Goal: Information Seeking & Learning: Learn about a topic

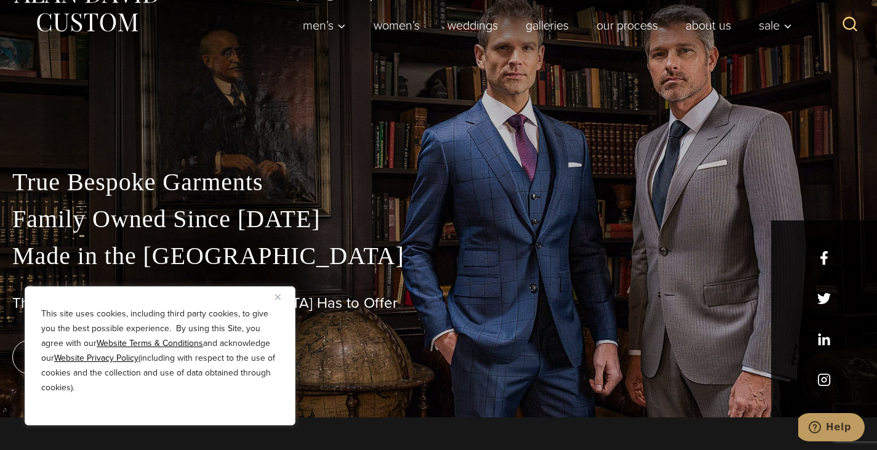
click at [277, 295] on img "Close" at bounding box center [278, 297] width 6 height 6
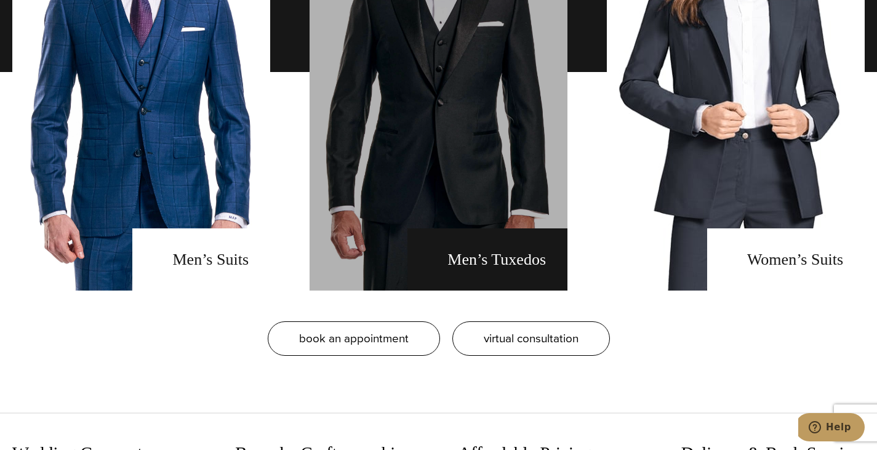
scroll to position [1016, 0]
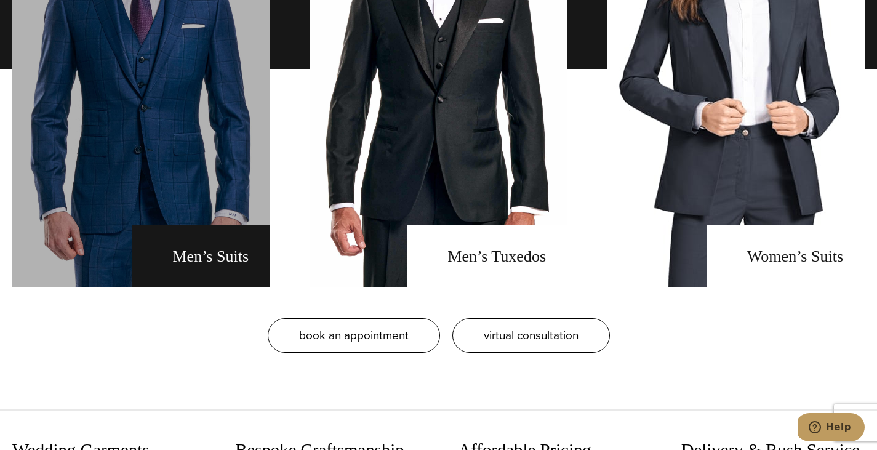
click at [235, 262] on link "men's suits" at bounding box center [141, 68] width 258 height 437
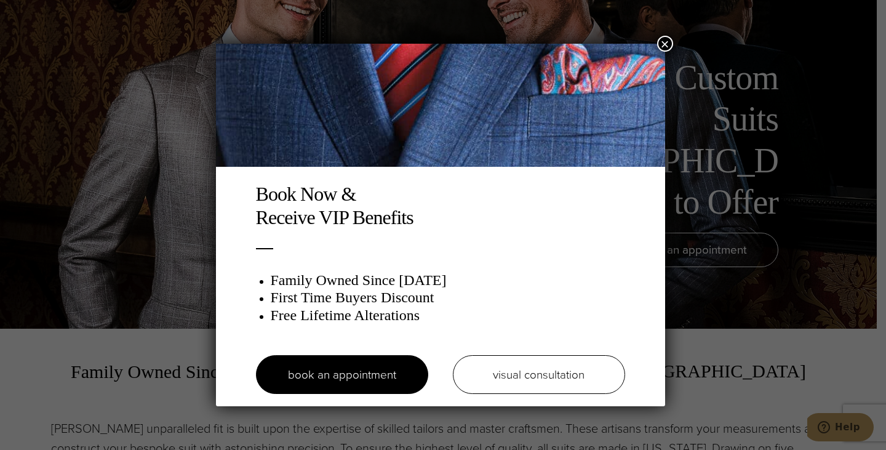
click at [671, 44] on button "×" at bounding box center [665, 44] width 16 height 16
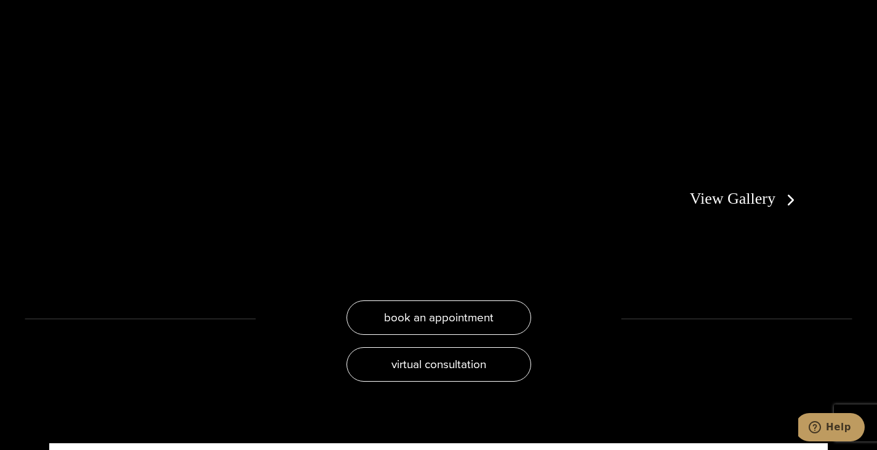
scroll to position [2437, 0]
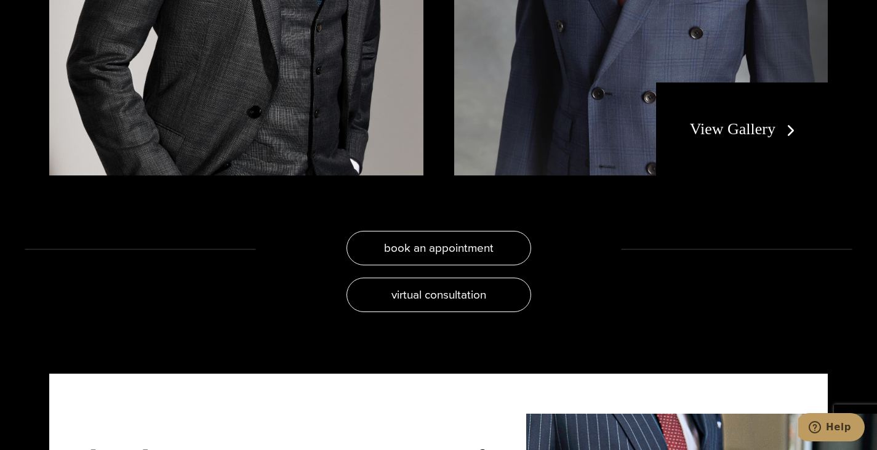
click at [755, 120] on link "View Gallery" at bounding box center [745, 129] width 110 height 18
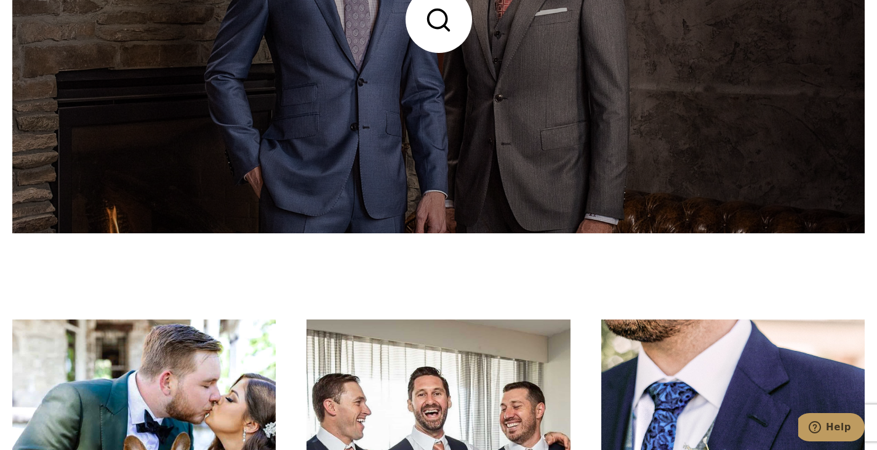
scroll to position [5198, 0]
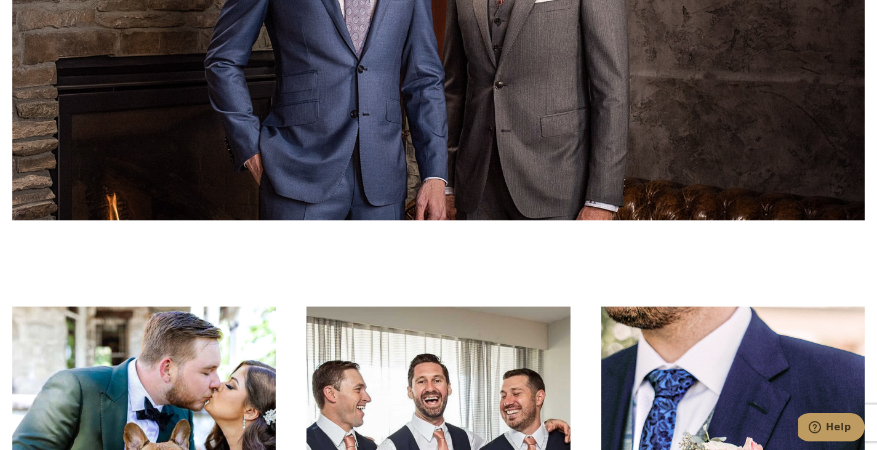
drag, startPoint x: 279, startPoint y: 232, endPoint x: 210, endPoint y: 255, distance: 73.4
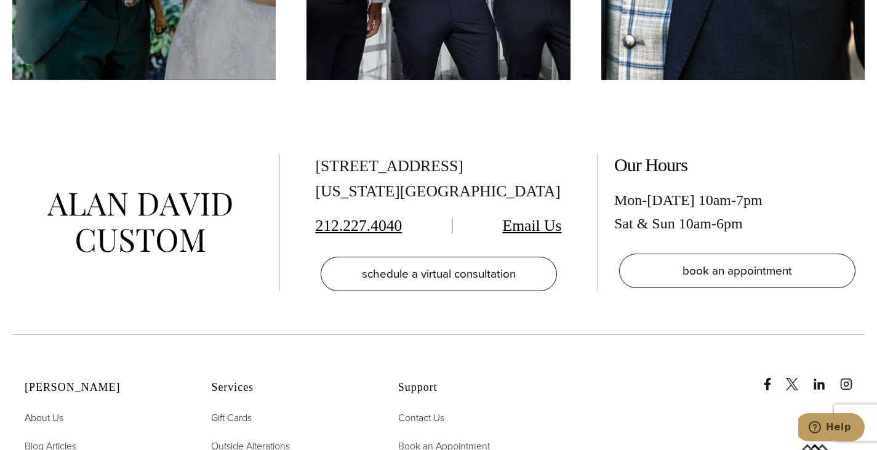
scroll to position [5788, 0]
